Goal: Navigation & Orientation: Go to known website

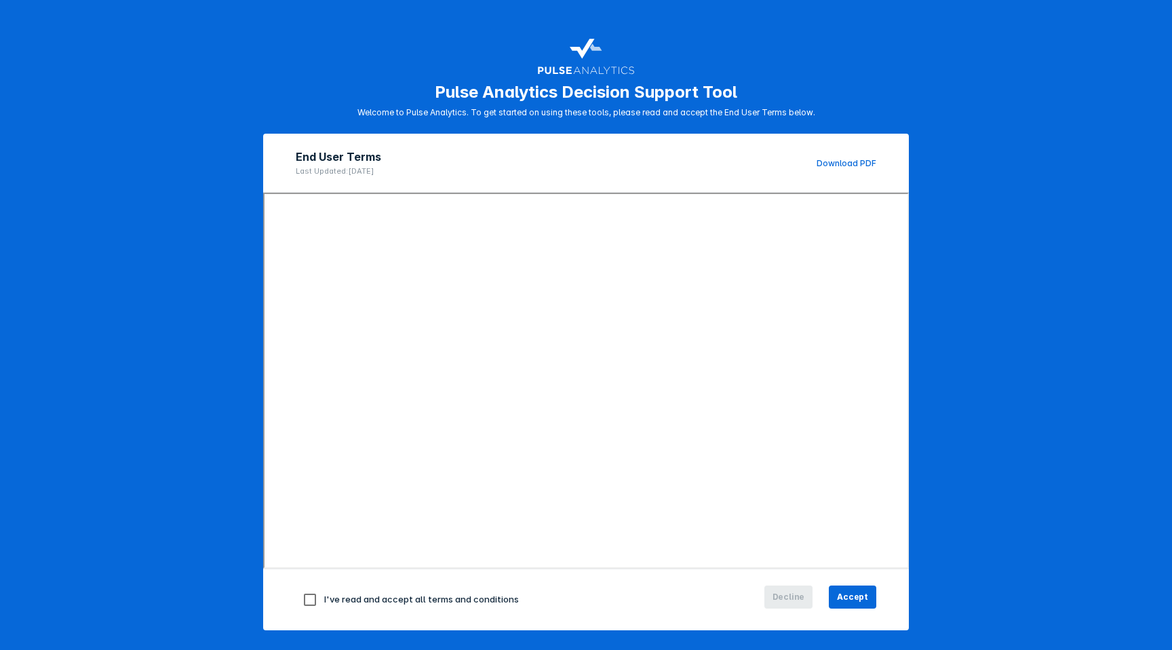
click at [393, 591] on div "I've read and accept all terms and conditions" at bounding box center [489, 599] width 387 height 28
click at [403, 598] on span "I've read and accept all terms and conditions" at bounding box center [421, 598] width 195 height 11
click at [316, 600] on input "checkbox" at bounding box center [310, 599] width 28 height 28
checkbox input "true"
click at [837, 595] on button "Accept" at bounding box center [852, 596] width 47 height 23
